Goal: Check status: Check status

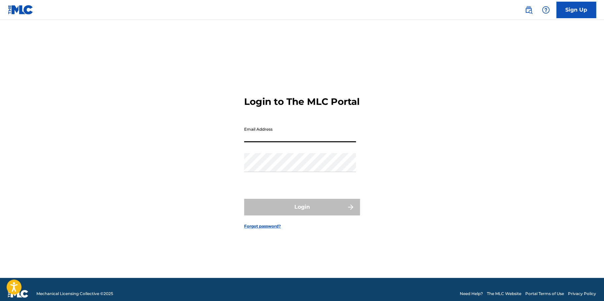
click at [318, 141] on input "Email Address" at bounding box center [300, 132] width 112 height 19
type input "[EMAIL_ADDRESS][DOMAIN_NAME]"
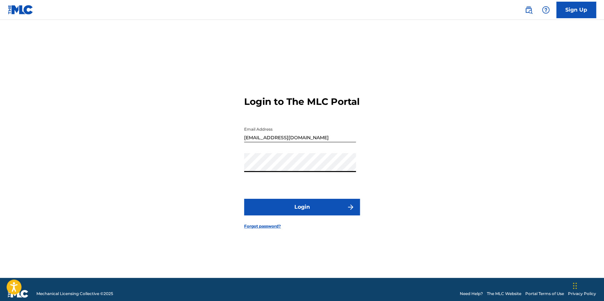
click at [244, 199] on button "Login" at bounding box center [302, 207] width 116 height 17
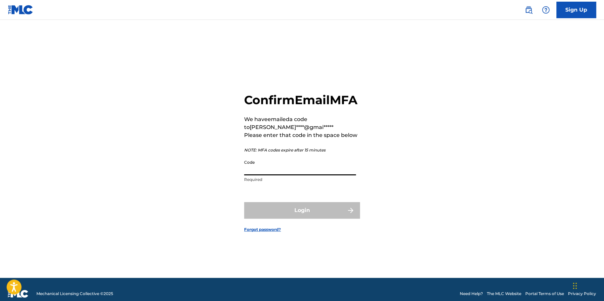
click at [294, 175] on input "Code" at bounding box center [300, 166] width 112 height 19
paste input "470093"
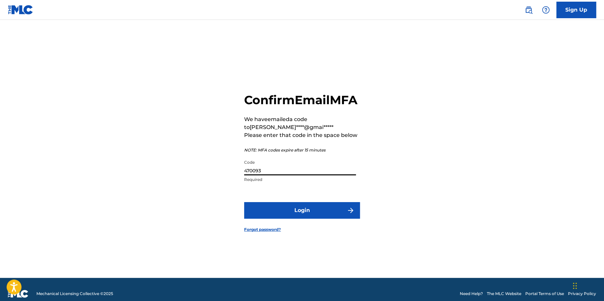
type input "470093"
click at [311, 214] on button "Login" at bounding box center [302, 210] width 116 height 17
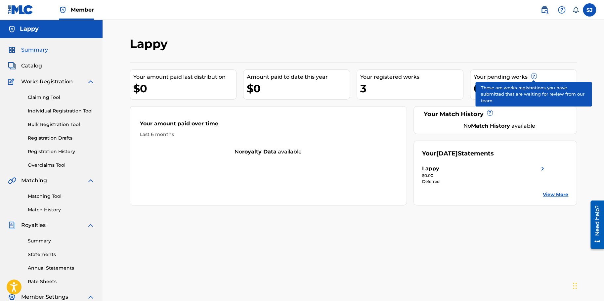
click at [534, 76] on span "?" at bounding box center [534, 75] width 5 height 5
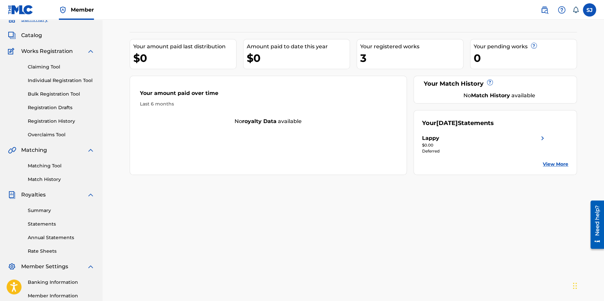
scroll to position [33, 0]
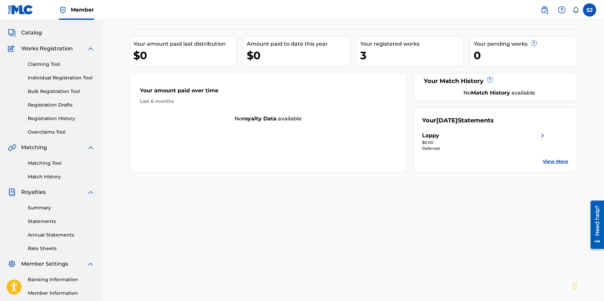
click at [40, 34] on span "Catalog" at bounding box center [31, 33] width 21 height 8
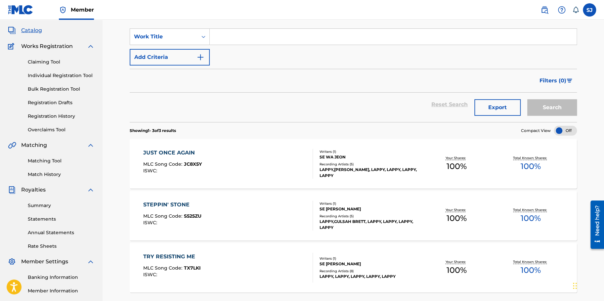
scroll to position [43, 0]
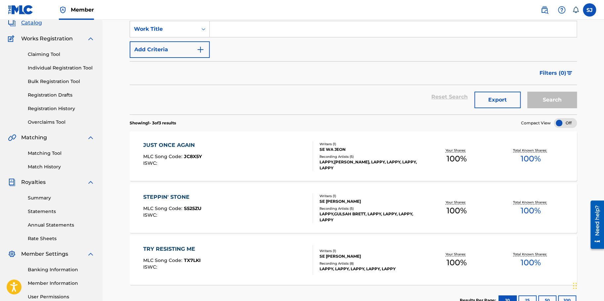
click at [44, 197] on link "Summary" at bounding box center [61, 198] width 67 height 7
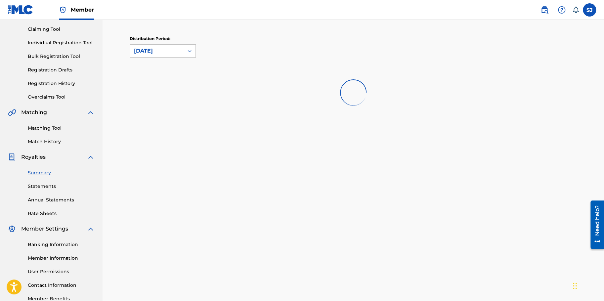
scroll to position [99, 0]
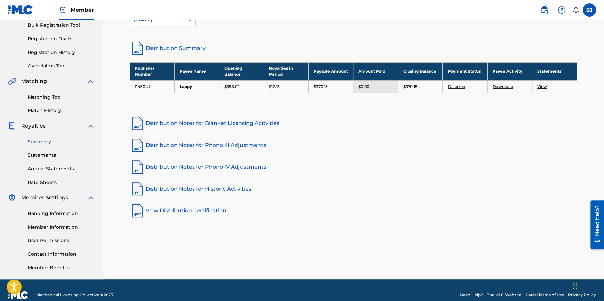
click at [61, 169] on link "Annual Statements" at bounding box center [61, 169] width 67 height 7
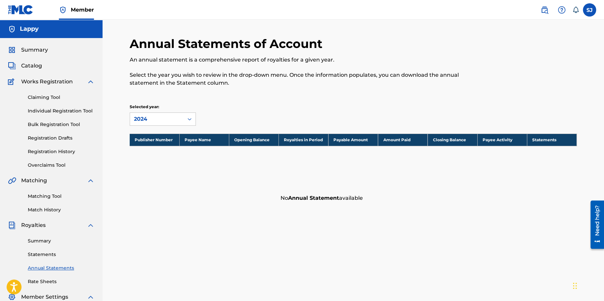
click at [45, 164] on link "Overclaims Tool" at bounding box center [61, 165] width 67 height 7
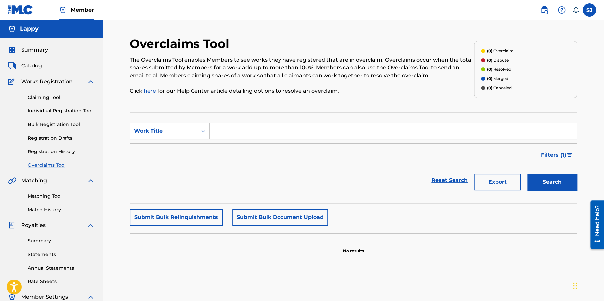
click at [53, 149] on link "Registration History" at bounding box center [61, 151] width 67 height 7
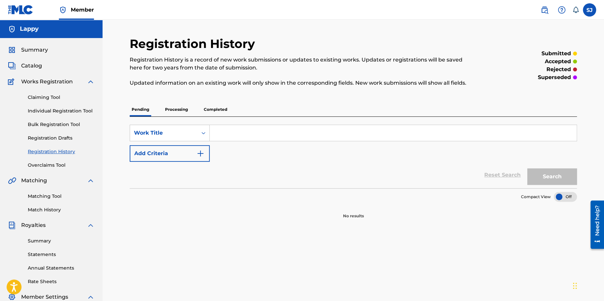
click at [53, 138] on link "Registration Drafts" at bounding box center [61, 138] width 67 height 7
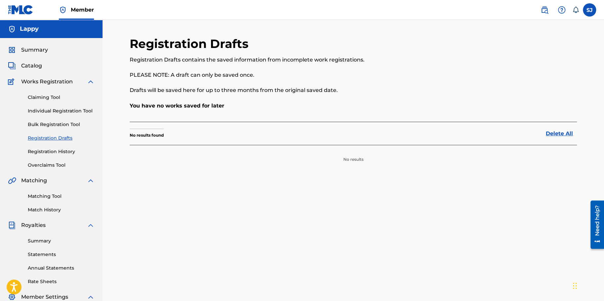
click at [71, 109] on link "Individual Registration Tool" at bounding box center [61, 111] width 67 height 7
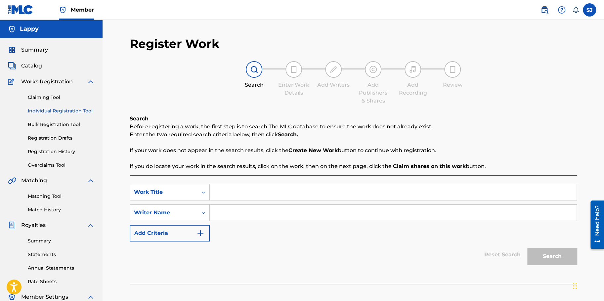
click at [65, 127] on link "Bulk Registration Tool" at bounding box center [61, 124] width 67 height 7
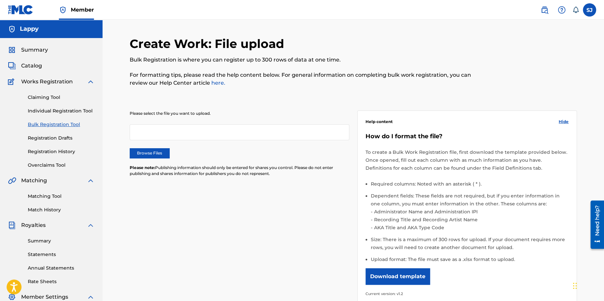
click at [60, 139] on link "Registration Drafts" at bounding box center [61, 138] width 67 height 7
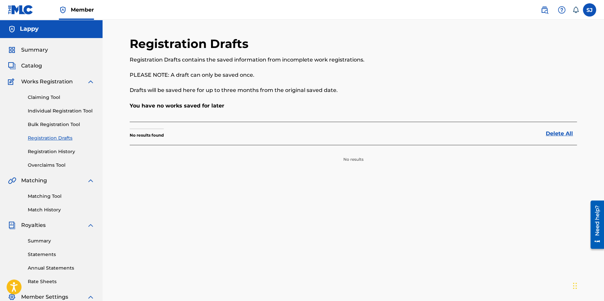
click at [54, 151] on link "Registration History" at bounding box center [61, 151] width 67 height 7
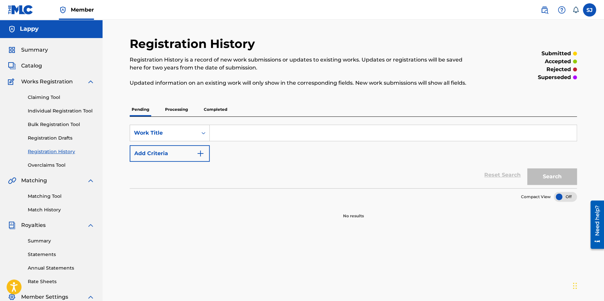
click at [179, 114] on p "Processing" at bounding box center [176, 110] width 27 height 14
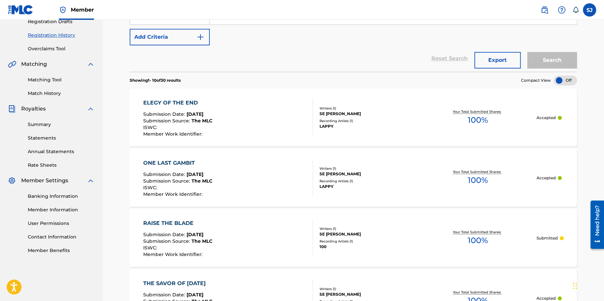
scroll to position [117, 0]
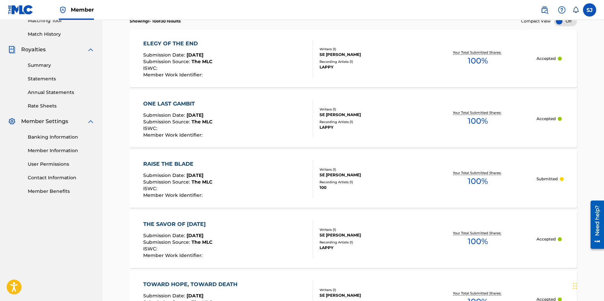
scroll to position [183, 0]
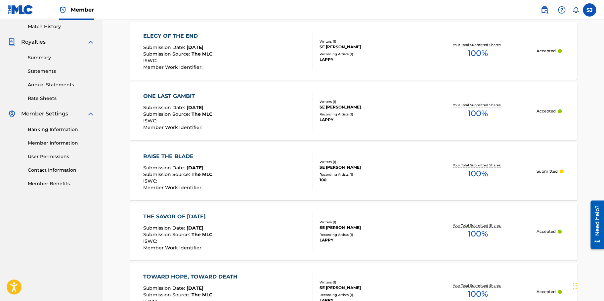
click at [549, 173] on p "Submitted" at bounding box center [547, 171] width 21 height 6
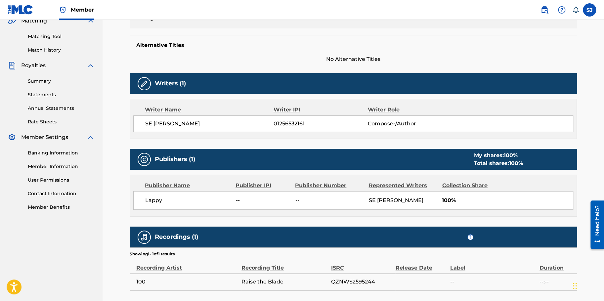
scroll to position [199, 0]
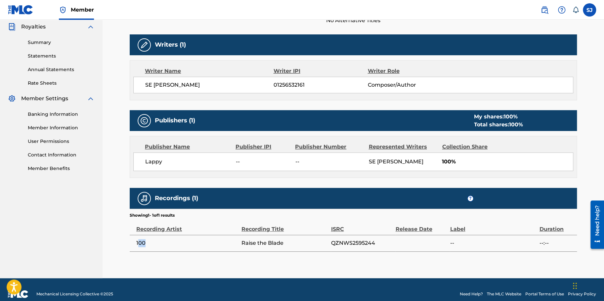
drag, startPoint x: 170, startPoint y: 245, endPoint x: 139, endPoint y: 243, distance: 31.2
click at [139, 243] on span "100" at bounding box center [187, 243] width 102 height 8
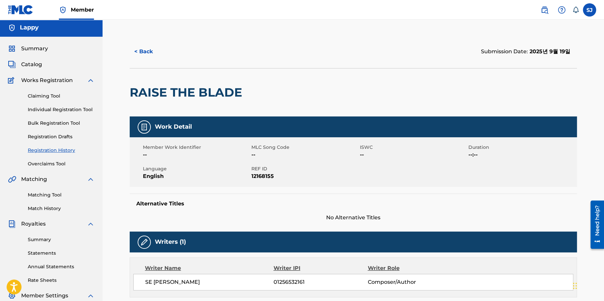
scroll to position [0, 0]
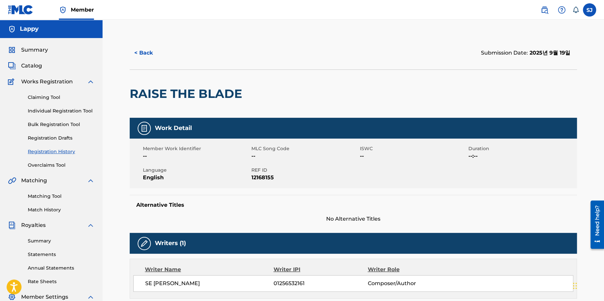
click at [146, 61] on button "< Back" at bounding box center [150, 53] width 40 height 17
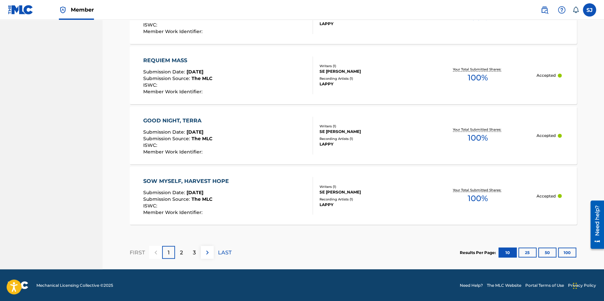
click at [530, 252] on button "25" at bounding box center [528, 253] width 18 height 10
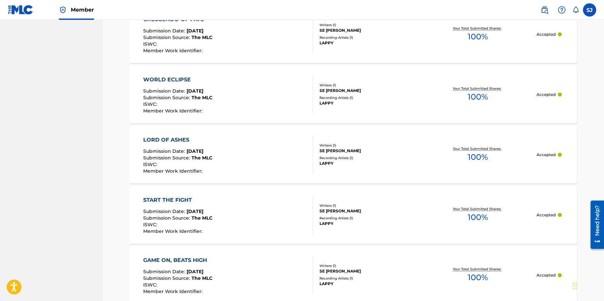
scroll to position [1276, 0]
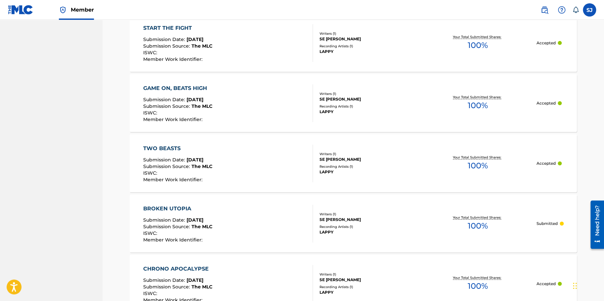
click at [368, 239] on div "BROKEN UTOPIA Submission Date : [DATE] Submission Source : The MLC ISWC : Membe…" at bounding box center [354, 224] width 448 height 58
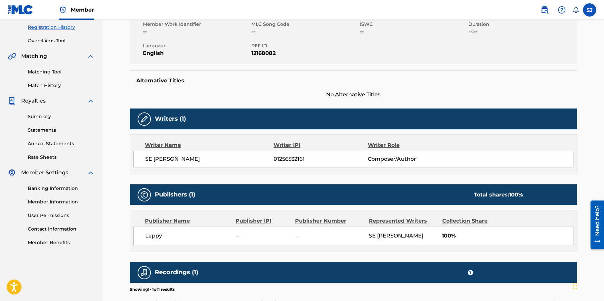
scroll to position [132, 0]
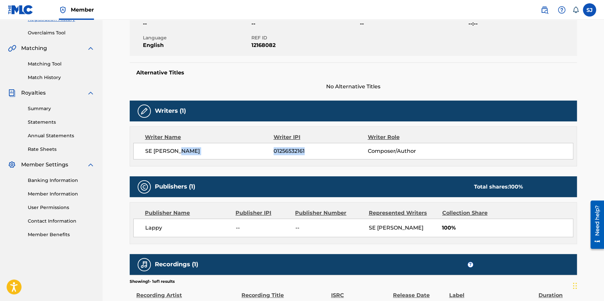
drag, startPoint x: 320, startPoint y: 155, endPoint x: 272, endPoint y: 153, distance: 48.7
click at [272, 153] on div "SE [PERSON_NAME] 01256532161 Composer/Author" at bounding box center [359, 151] width 428 height 8
click at [324, 167] on div "Work Detail Member Work Identifier -- MLC Song Code -- ISWC -- Duration --:-- L…" at bounding box center [354, 151] width 448 height 333
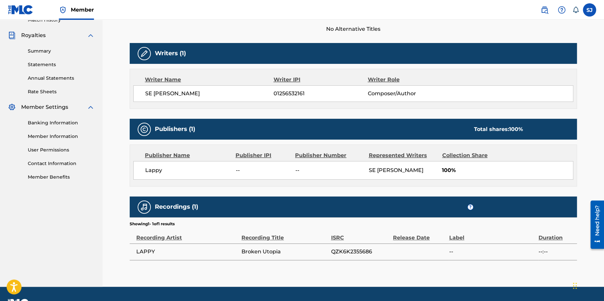
scroll to position [199, 0]
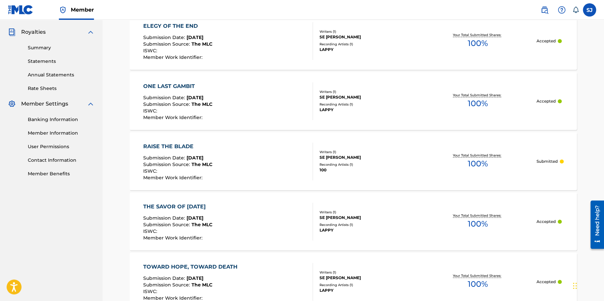
scroll to position [193, 0]
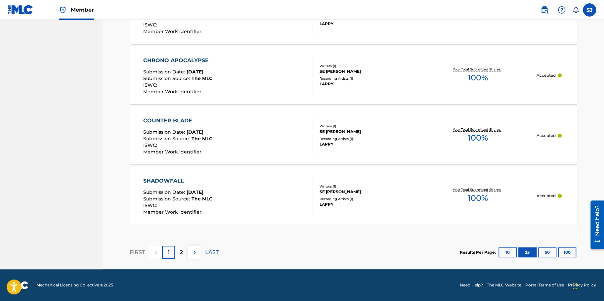
click at [554, 252] on button "50" at bounding box center [548, 253] width 18 height 10
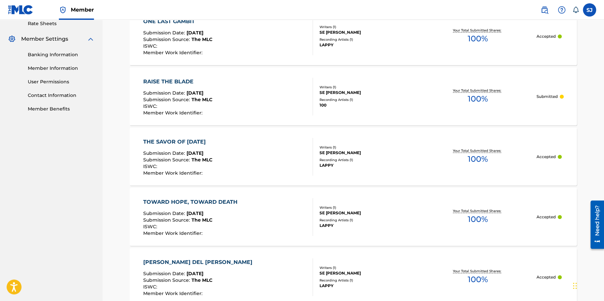
scroll to position [260, 0]
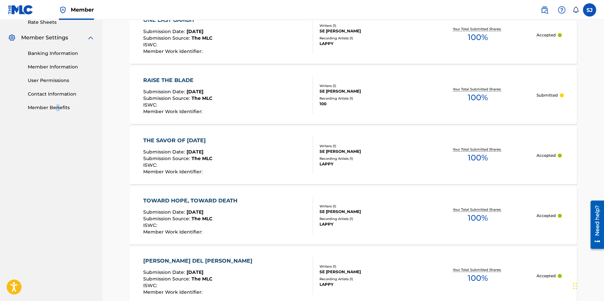
click at [225, 199] on div "TOWARD HOPE, TOWARD DEATH" at bounding box center [192, 201] width 98 height 8
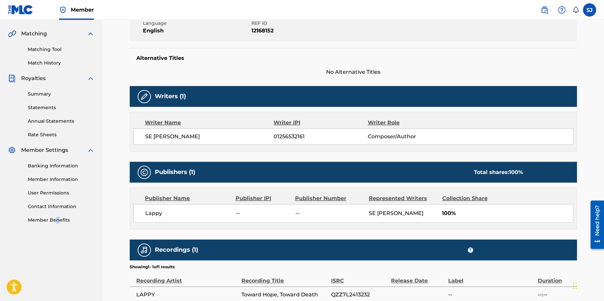
scroll to position [207, 0]
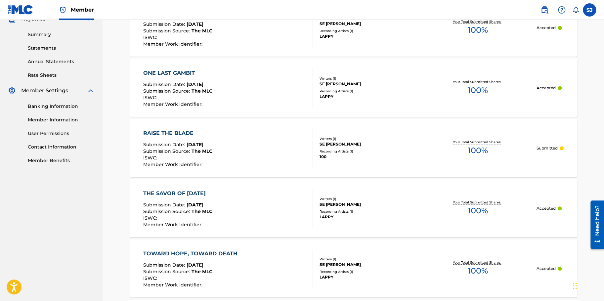
click at [376, 141] on div "SE [PERSON_NAME]" at bounding box center [369, 144] width 100 height 6
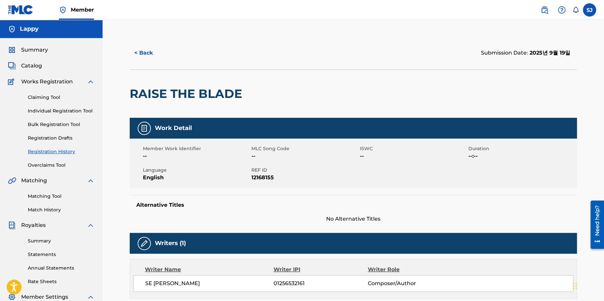
click at [184, 33] on div "< Back Submission Date: 2025년 9월 19일 RAISE THE BLADE Work Detail Member Work Id…" at bounding box center [354, 248] width 502 height 457
